Goal: Find specific page/section: Find specific page/section

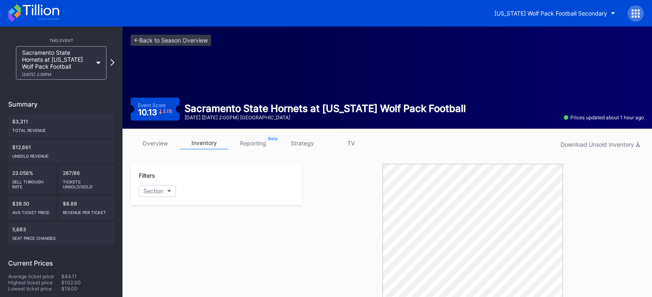
click at [34, 7] on icon at bounding box center [33, 13] width 51 height 18
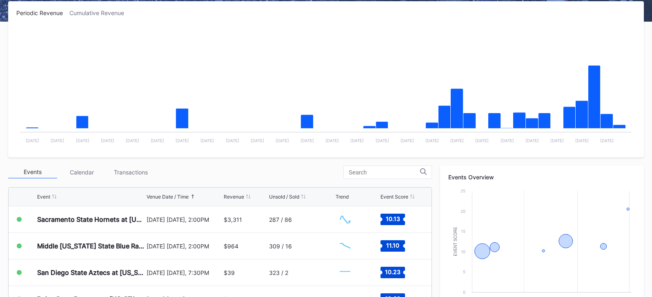
scroll to position [245, 0]
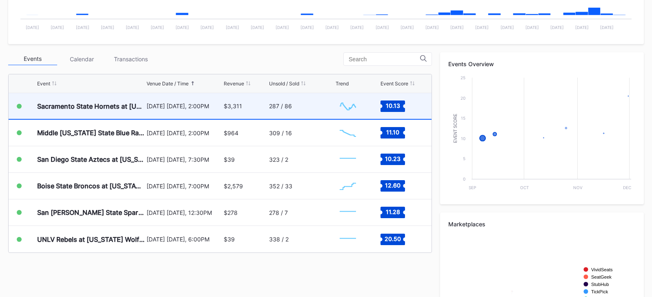
click at [318, 111] on div "287 / 86" at bounding box center [301, 106] width 65 height 26
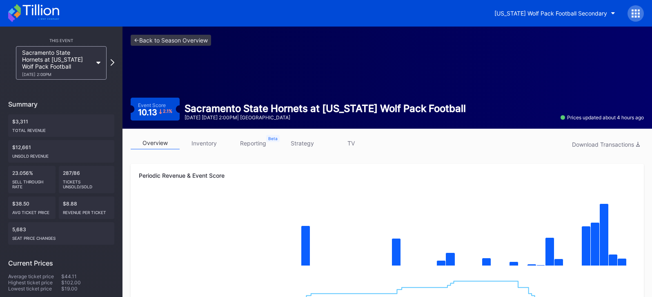
click at [209, 144] on link "inventory" at bounding box center [204, 143] width 49 height 13
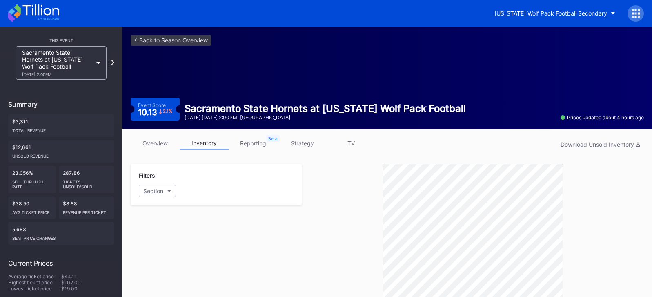
click at [43, 7] on icon at bounding box center [33, 13] width 51 height 18
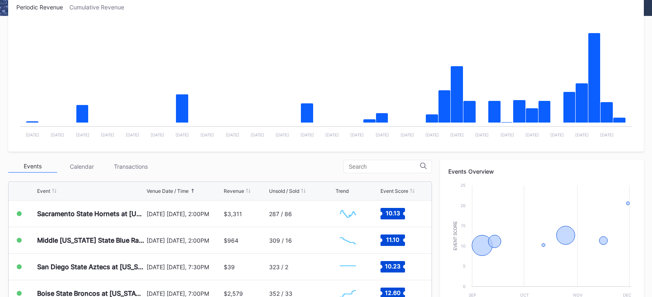
scroll to position [286, 0]
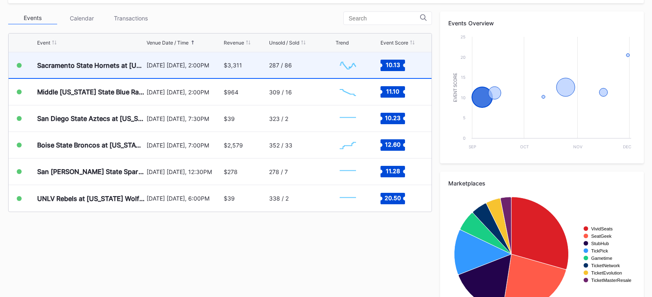
click at [192, 74] on div "[DATE] [DATE], 2:00PM" at bounding box center [184, 65] width 75 height 26
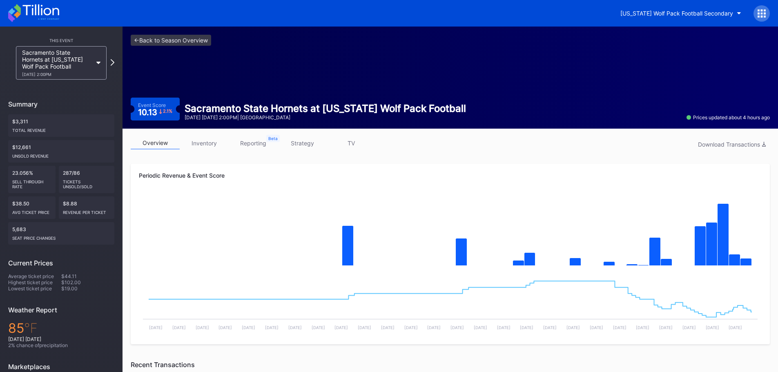
click at [158, 143] on link "overview" at bounding box center [155, 143] width 49 height 13
click at [38, 11] on icon at bounding box center [33, 13] width 51 height 18
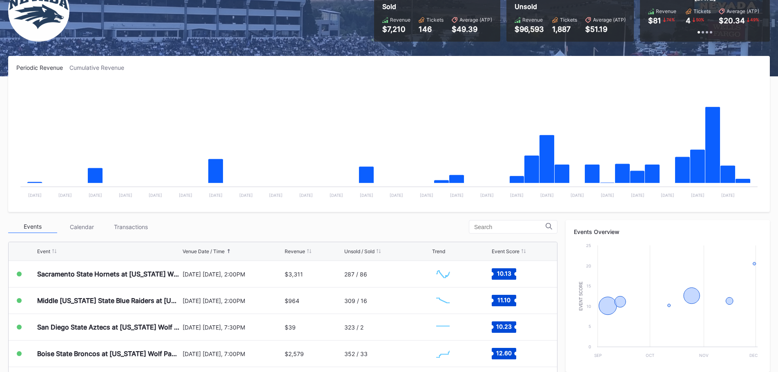
scroll to position [204, 0]
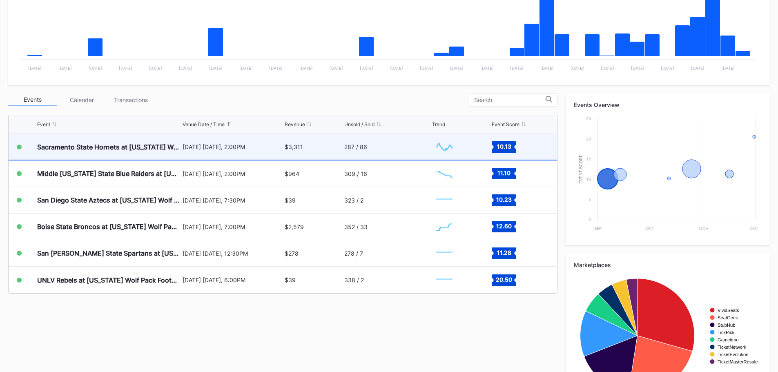
click at [431, 149] on div "Sacramento State Hornets at [US_STATE] Wolf Pack Football [DATE] [DATE], 2:00PM…" at bounding box center [283, 147] width 548 height 27
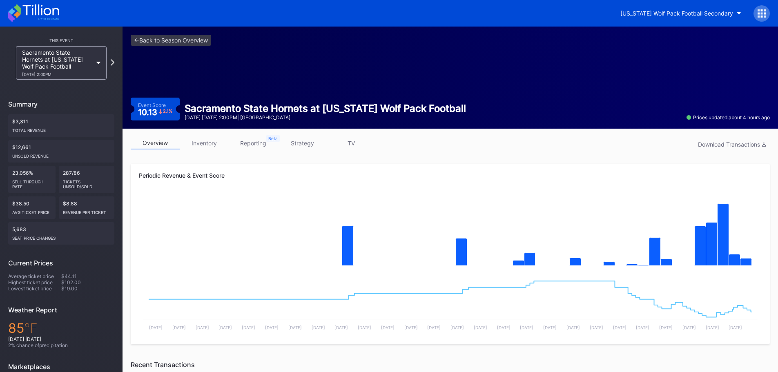
click at [52, 10] on icon at bounding box center [33, 13] width 51 height 18
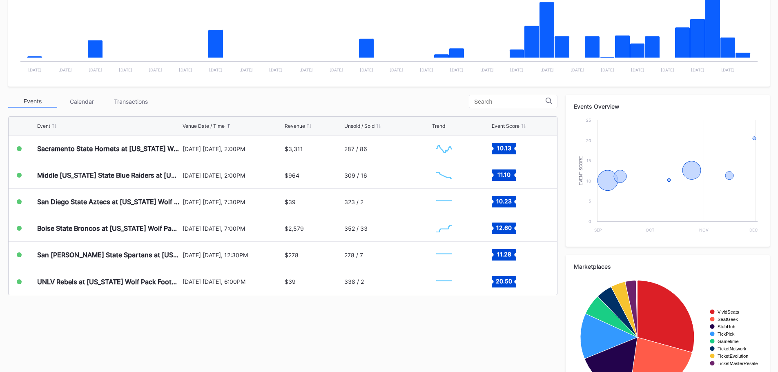
scroll to position [204, 0]
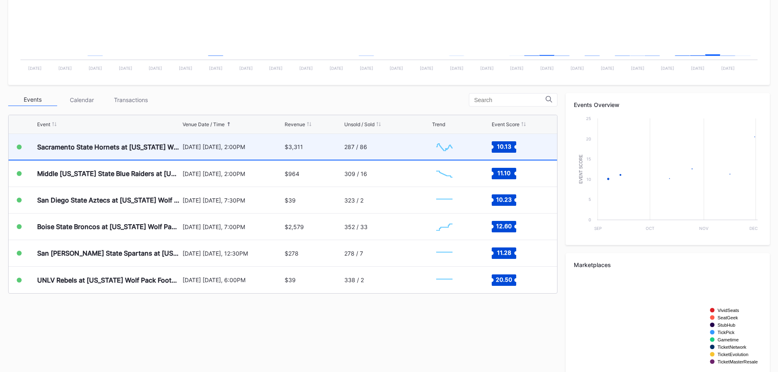
click at [204, 150] on div "[DATE] [DATE], 2:00PM" at bounding box center [233, 147] width 100 height 26
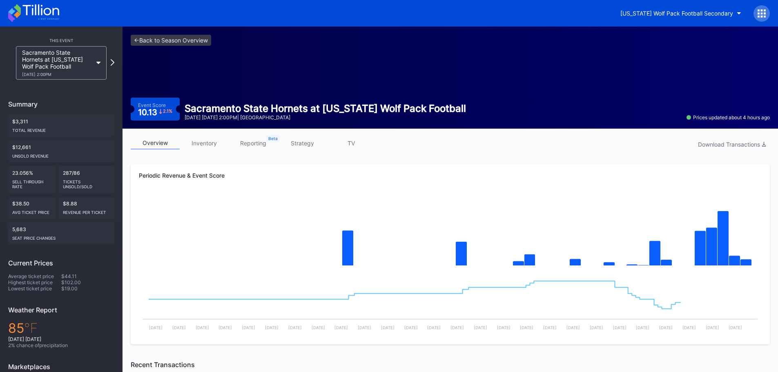
click at [202, 135] on div "overview inventory reporting strategy TV Download Transactions Periodic Revenue…" at bounding box center [450, 370] width 655 height 482
click at [205, 139] on link "inventory" at bounding box center [204, 143] width 49 height 13
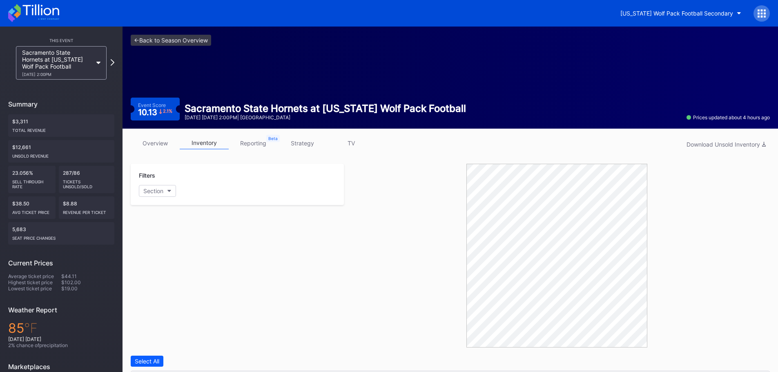
scroll to position [232, 0]
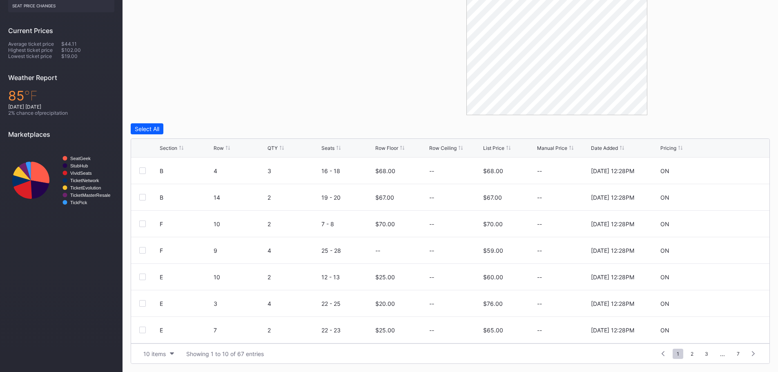
click at [499, 150] on div "List Price" at bounding box center [493, 148] width 21 height 6
click at [495, 149] on div "List Price" at bounding box center [493, 148] width 21 height 6
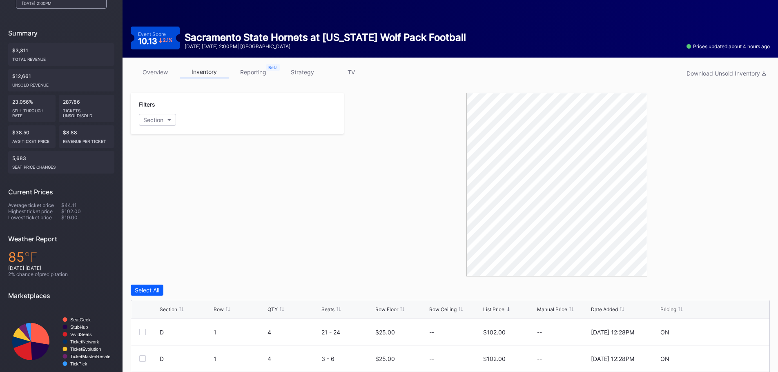
scroll to position [0, 0]
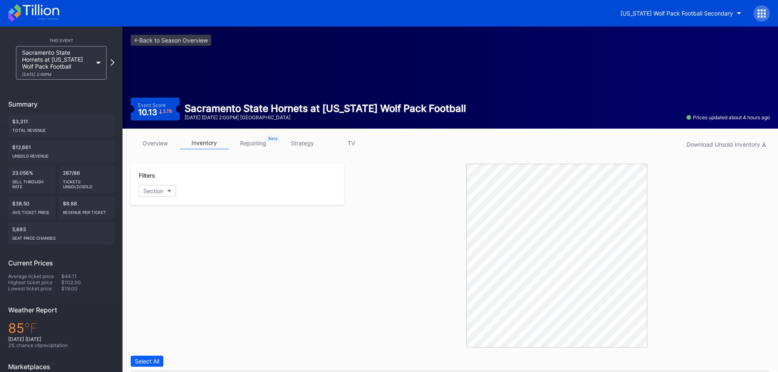
click at [49, 12] on icon at bounding box center [33, 13] width 51 height 18
